Goal: Task Accomplishment & Management: Manage account settings

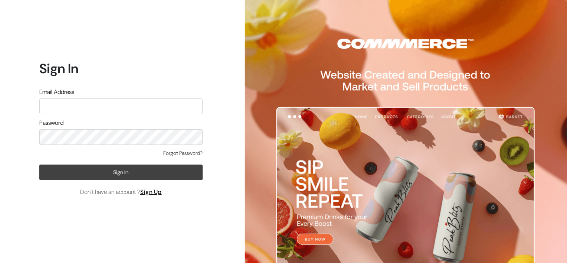
type input "[PERSON_NAME][EMAIL_ADDRESS][DOMAIN_NAME]"
click at [113, 178] on button "Sign In" at bounding box center [120, 173] width 163 height 16
type input "[PERSON_NAME][EMAIL_ADDRESS][DOMAIN_NAME]"
click at [154, 170] on button "Sign In" at bounding box center [120, 173] width 163 height 16
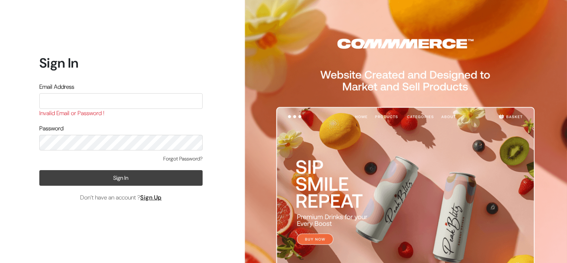
type input "[PERSON_NAME][EMAIL_ADDRESS][DOMAIN_NAME]"
click at [110, 176] on button "Sign In" at bounding box center [120, 178] width 163 height 16
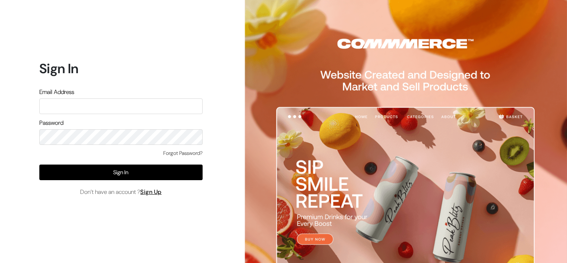
type input "[PERSON_NAME][EMAIL_ADDRESS][DOMAIN_NAME]"
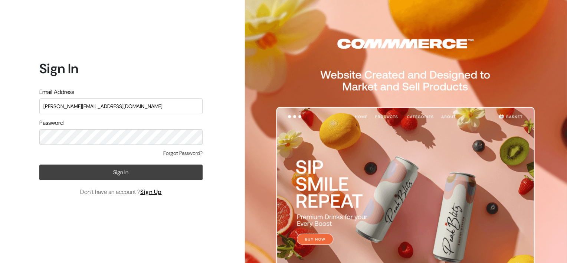
click at [163, 171] on button "Sign In" at bounding box center [120, 173] width 163 height 16
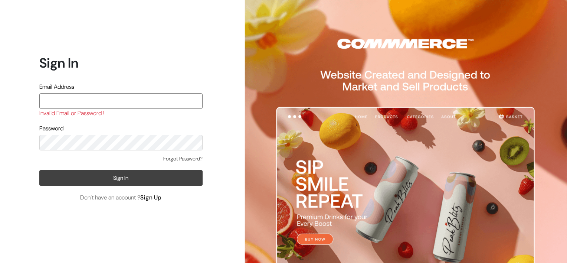
type input "[PERSON_NAME][EMAIL_ADDRESS][DOMAIN_NAME]"
click at [117, 179] on button "Sign In" at bounding box center [120, 178] width 163 height 16
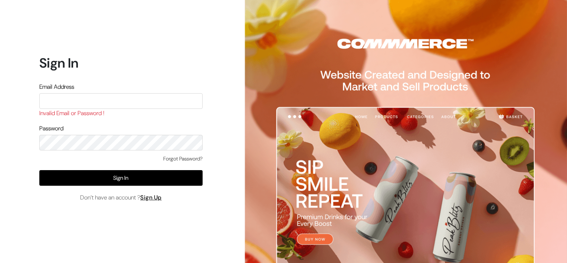
type input "[PERSON_NAME][EMAIL_ADDRESS][DOMAIN_NAME]"
